Goal: Book appointment/travel/reservation

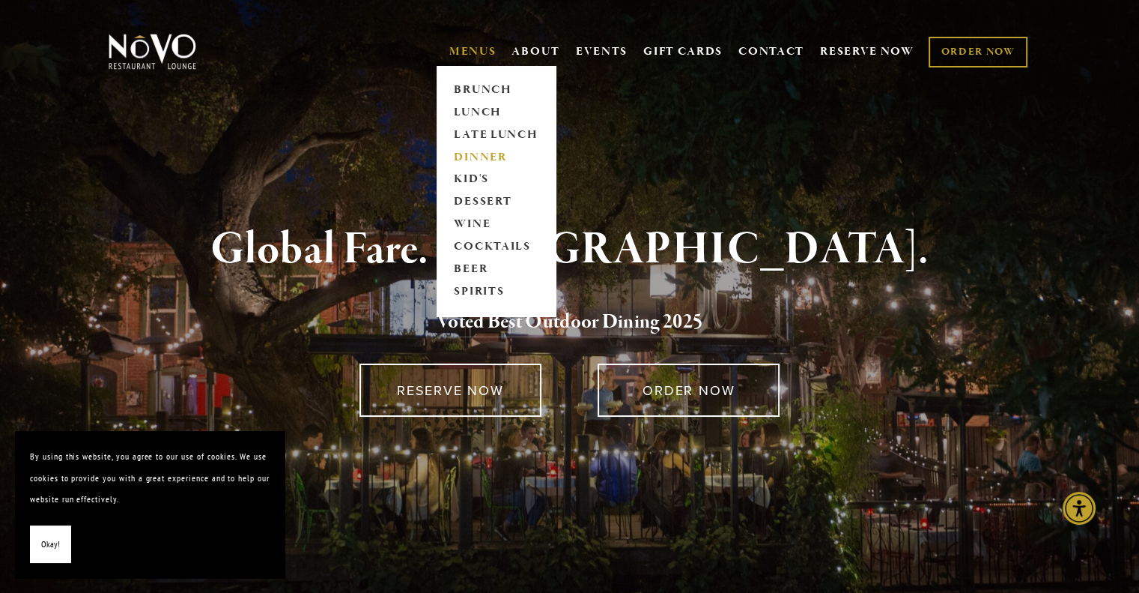
click at [464, 158] on link "DINNER" at bounding box center [496, 157] width 94 height 22
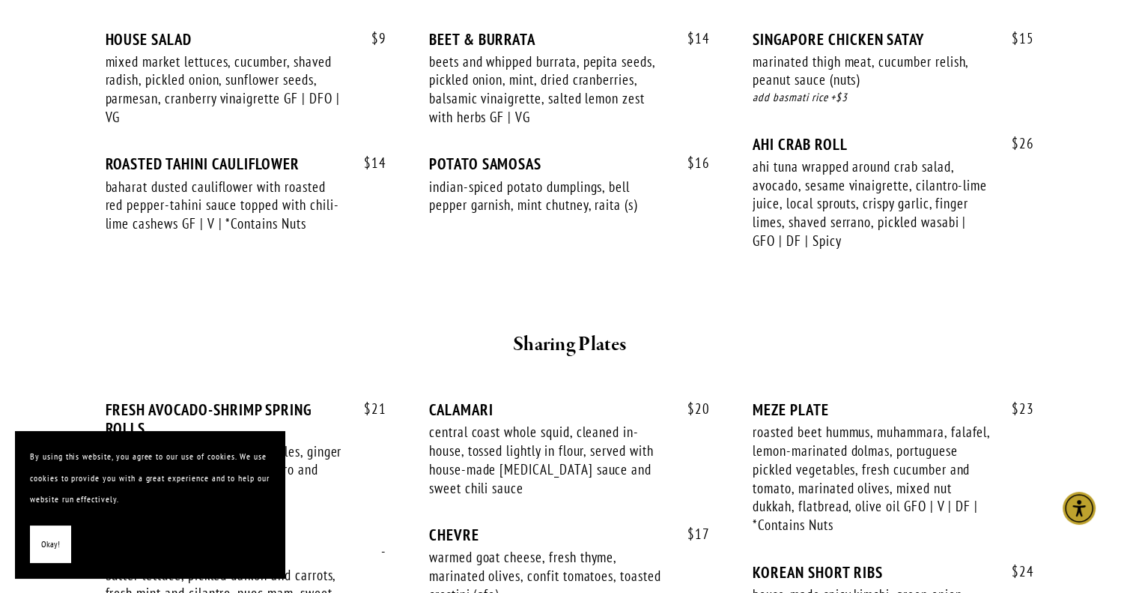
scroll to position [686, 0]
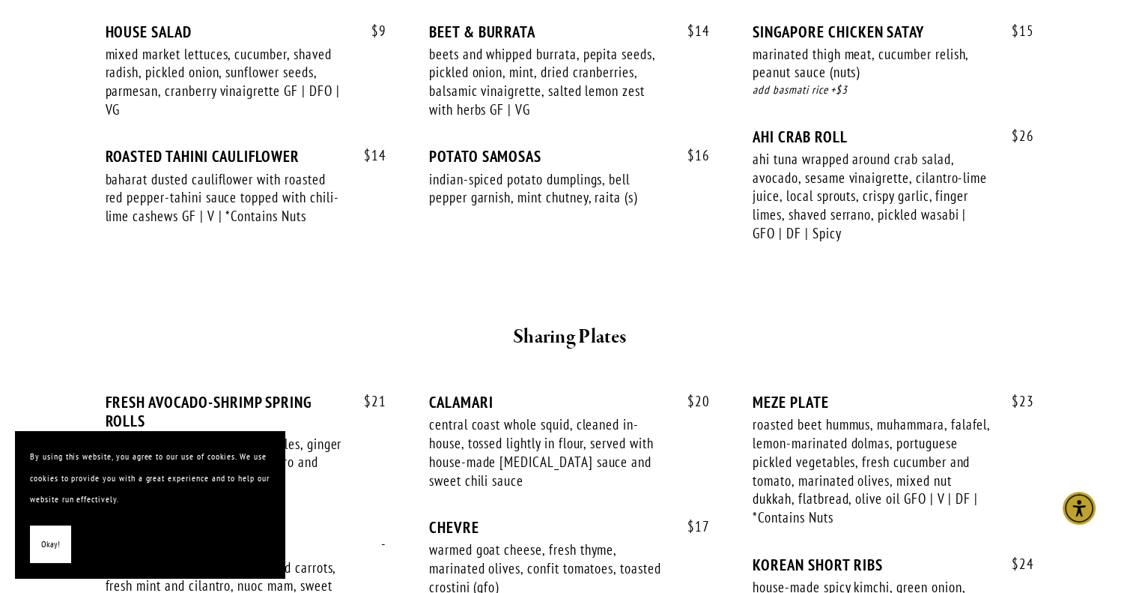
click at [62, 537] on button "Okay!" at bounding box center [50, 544] width 41 height 38
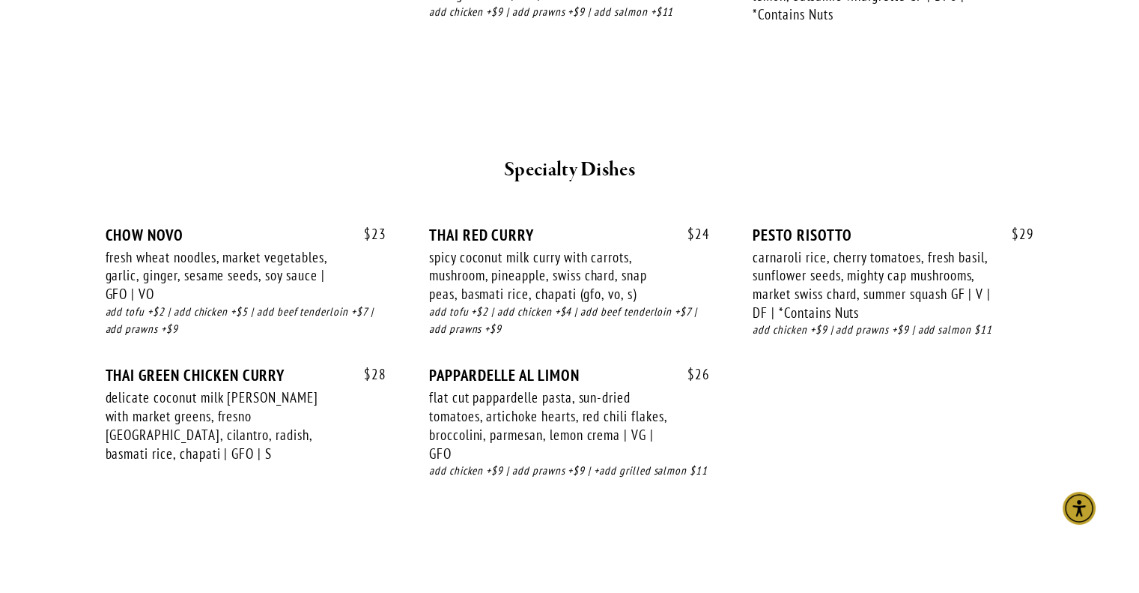
scroll to position [1954, 0]
click at [46, 476] on section "SMALL BITES SHARING PLATES SOUPS & SALADS SPECIALTY DISHES MAINS BEVERAGES Smal…" at bounding box center [570, 100] width 1079 height 3187
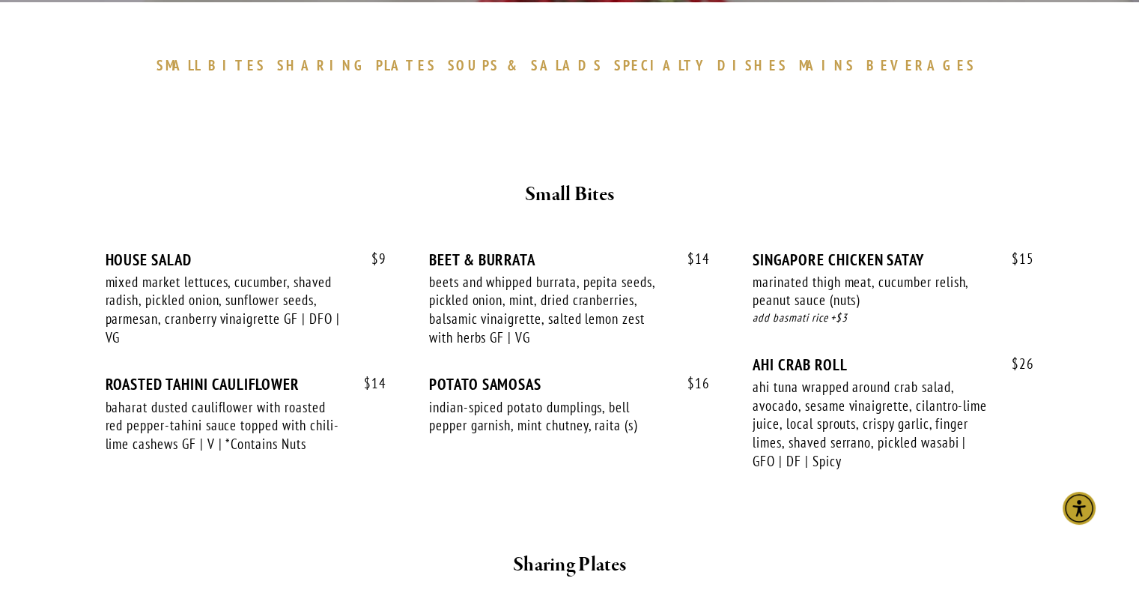
scroll to position [0, 0]
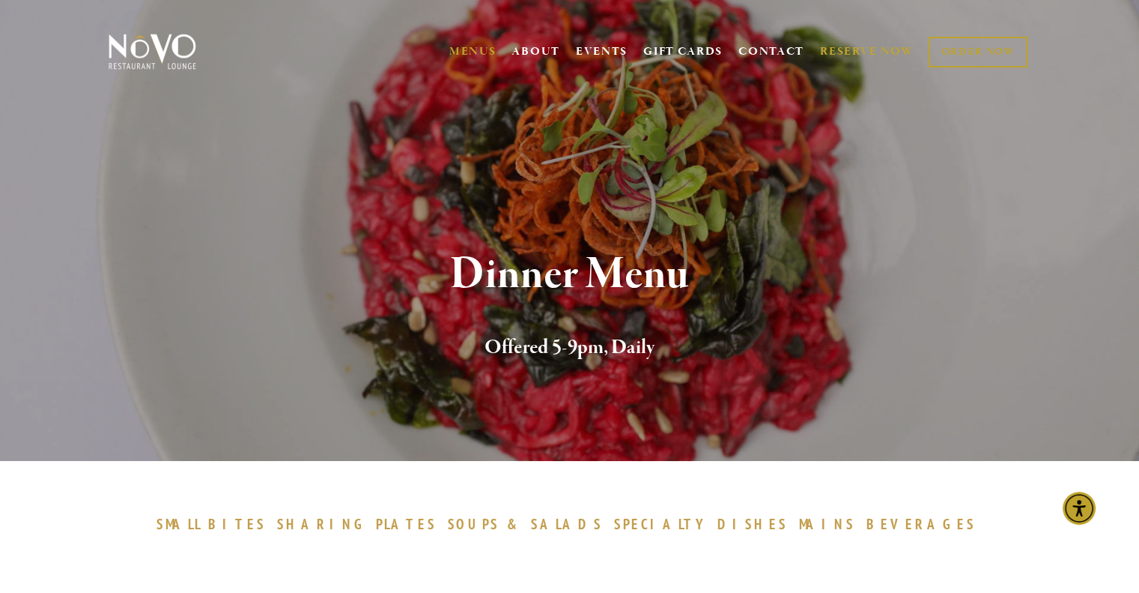
click at [858, 55] on link "RESERVE NOW" at bounding box center [867, 51] width 94 height 28
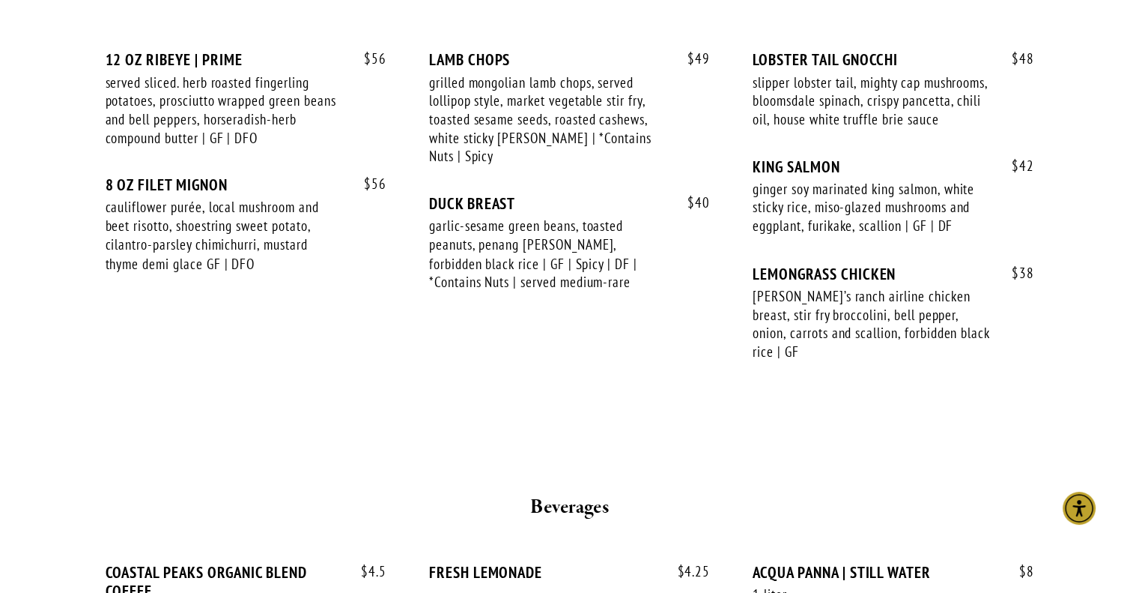
scroll to position [2587, 0]
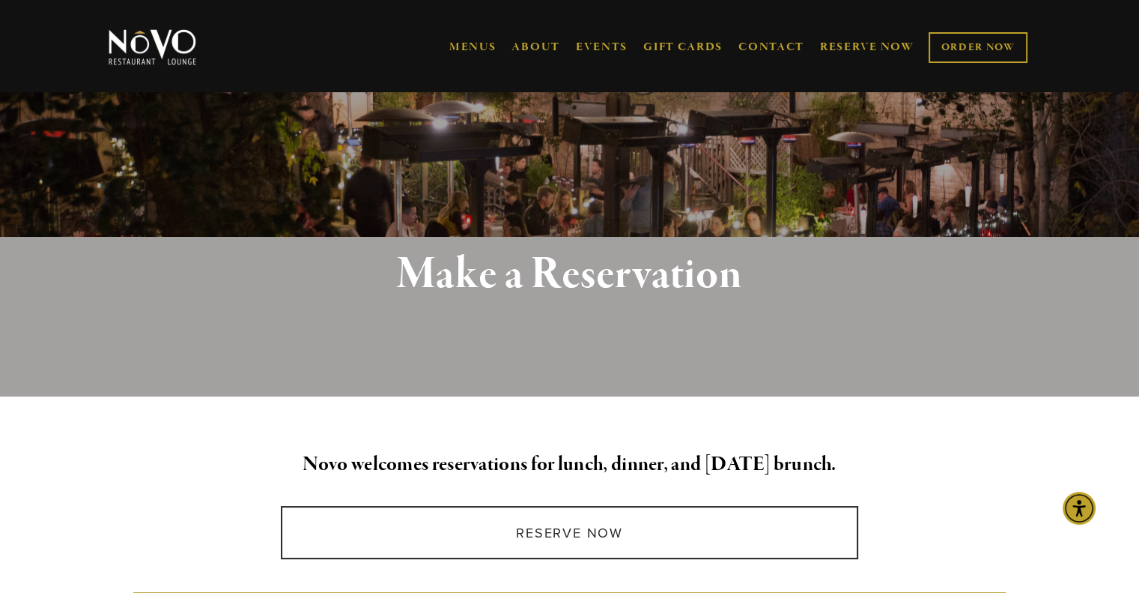
scroll to position [264, 0]
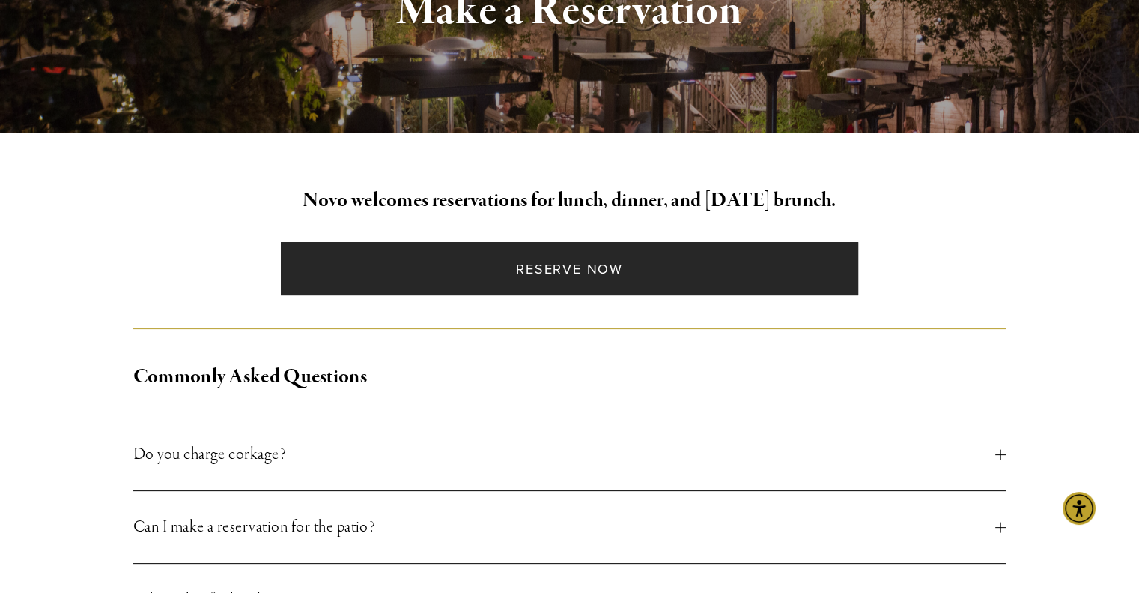
click at [548, 259] on link "Reserve Now" at bounding box center [570, 268] width 578 height 53
